Goal: Navigation & Orientation: Understand site structure

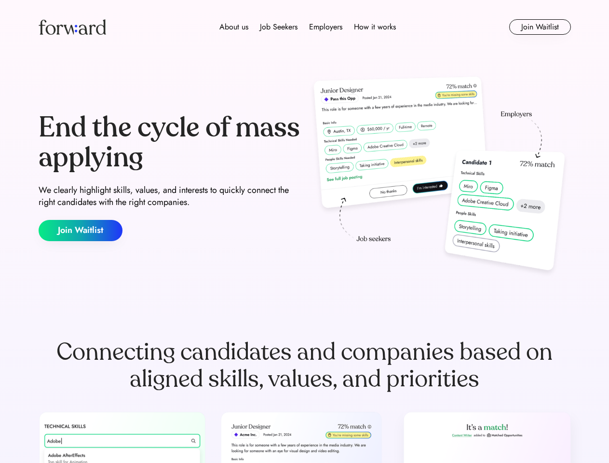
click at [304, 231] on div "End the cycle of mass applying We clearly highlight skills, values, and interes…" at bounding box center [305, 176] width 532 height 207
click at [305, 27] on div "About us Job Seekers Employers How it works" at bounding box center [308, 27] width 380 height 12
click at [72, 27] on img at bounding box center [72, 26] width 67 height 15
click at [307, 27] on div "About us Job Seekers Employers How it works" at bounding box center [308, 27] width 380 height 12
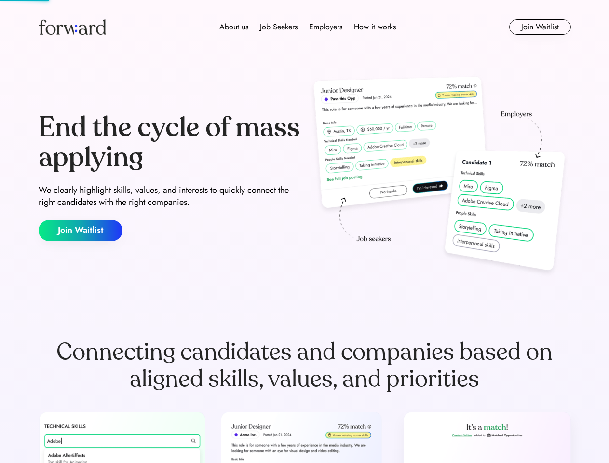
click at [234, 27] on div "About us" at bounding box center [233, 27] width 29 height 12
click at [278, 27] on div "Job Seekers" at bounding box center [279, 27] width 38 height 12
click at [325, 27] on div "Employers" at bounding box center [325, 27] width 33 height 12
